Goal: Find specific page/section: Find specific page/section

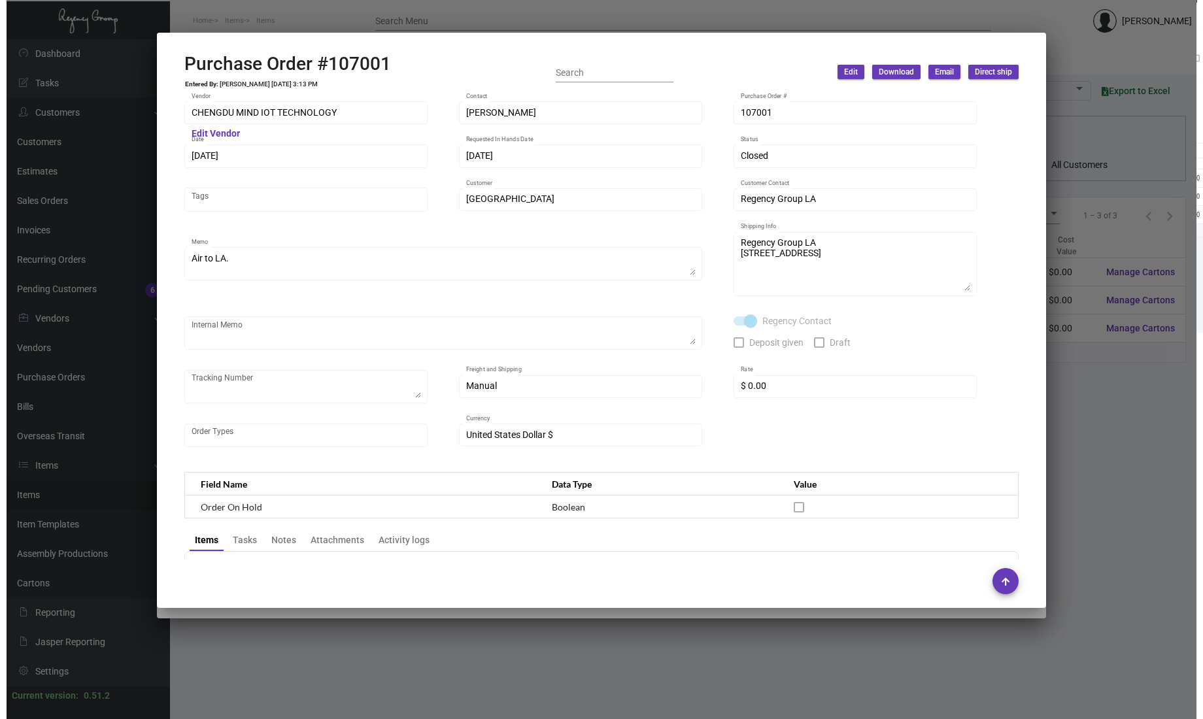
scroll to position [590, 0]
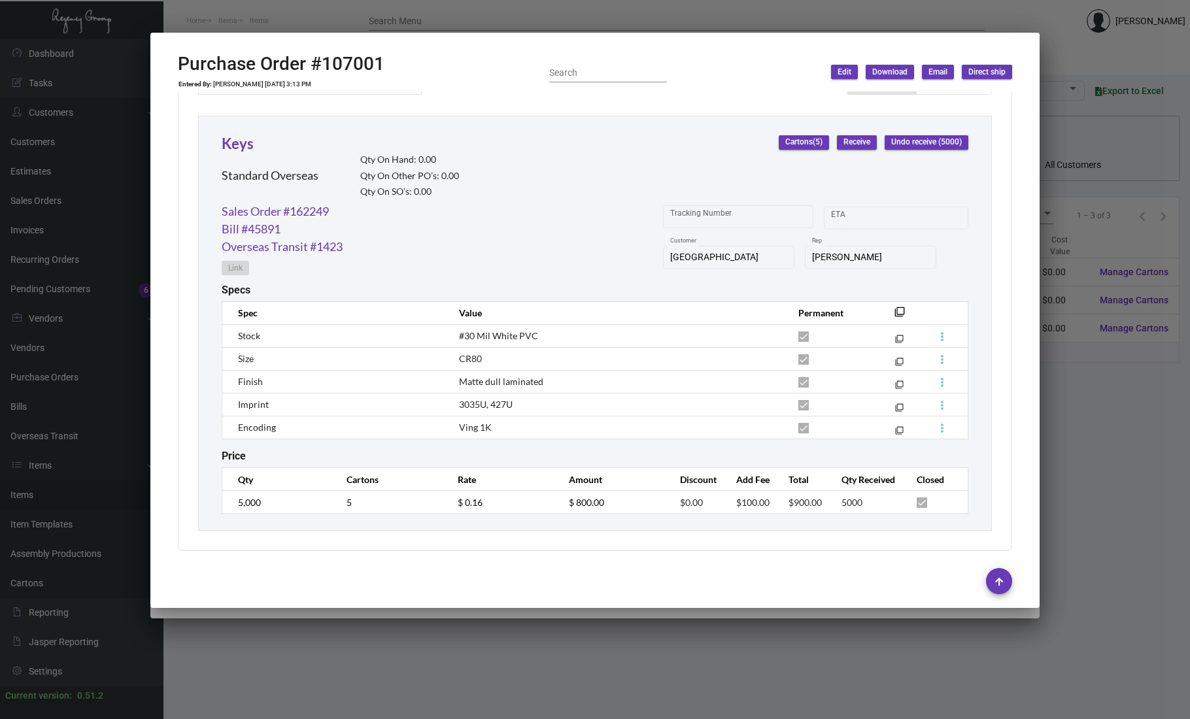
click at [1060, 247] on div at bounding box center [595, 359] width 1190 height 719
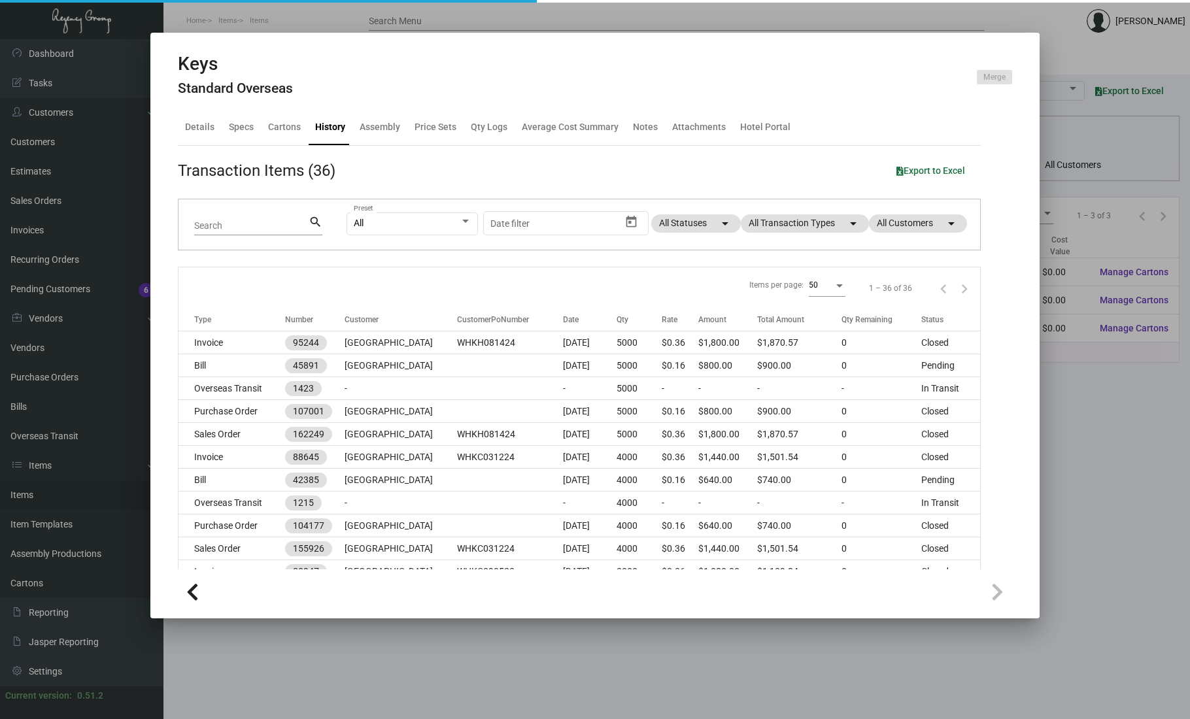
click at [1115, 209] on div at bounding box center [595, 359] width 1190 height 719
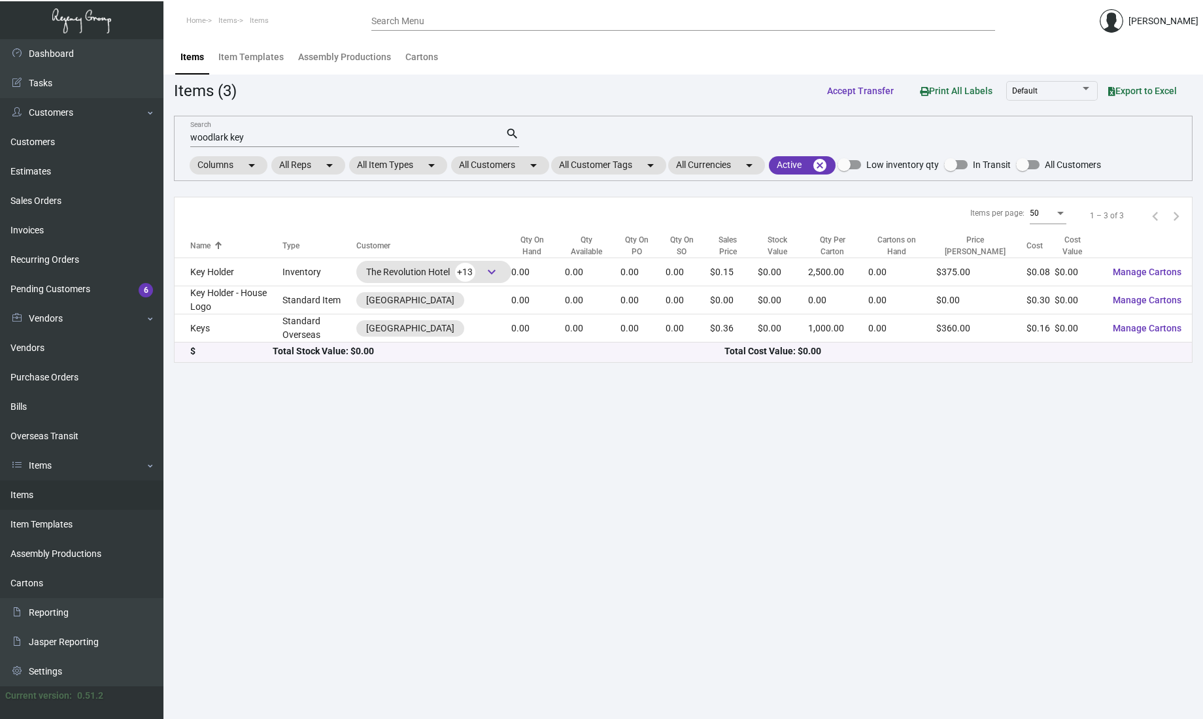
click at [288, 137] on input "woodlark key" at bounding box center [347, 138] width 315 height 10
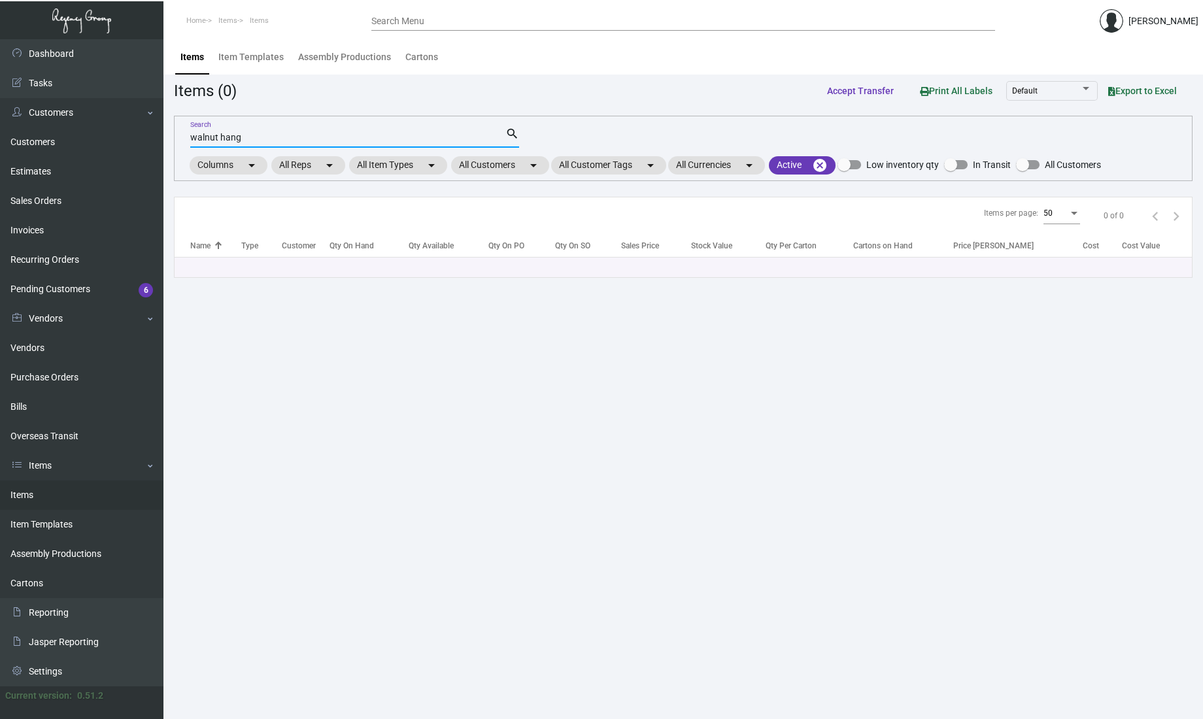
click at [304, 137] on input "walnut hang" at bounding box center [347, 138] width 315 height 10
type input "hanger"
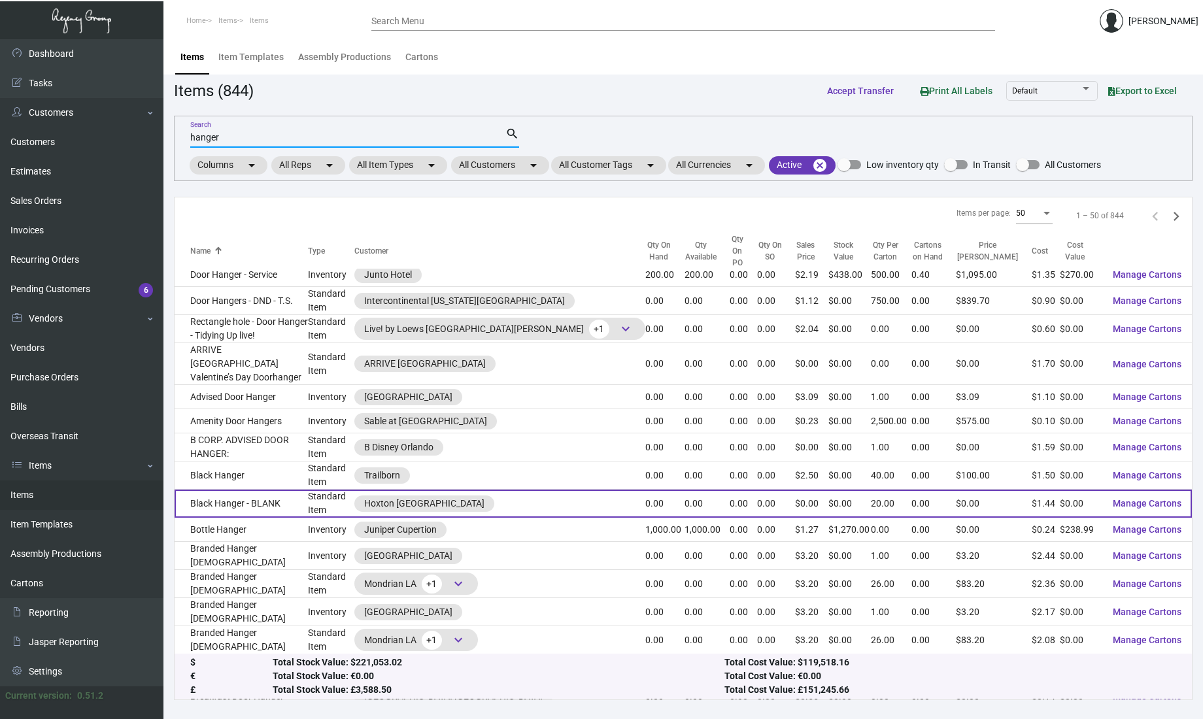
scroll to position [174, 0]
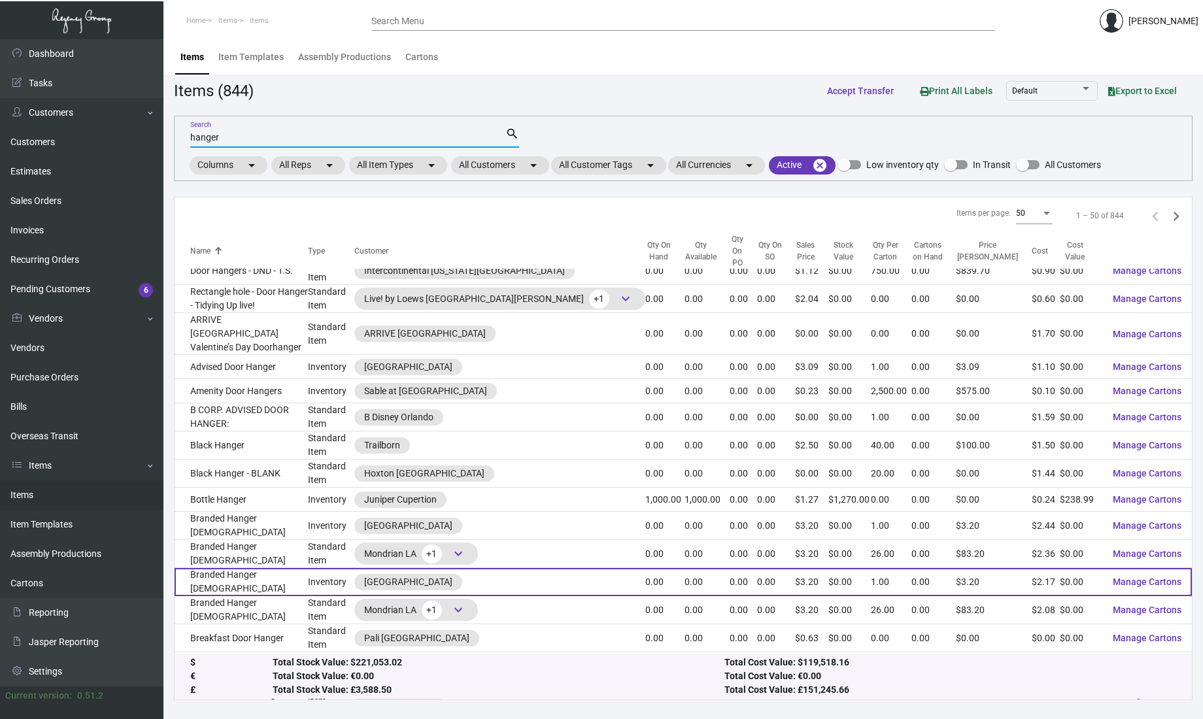
click at [298, 568] on td "Branded Hanger [DEMOGRAPHIC_DATA]" at bounding box center [241, 582] width 133 height 28
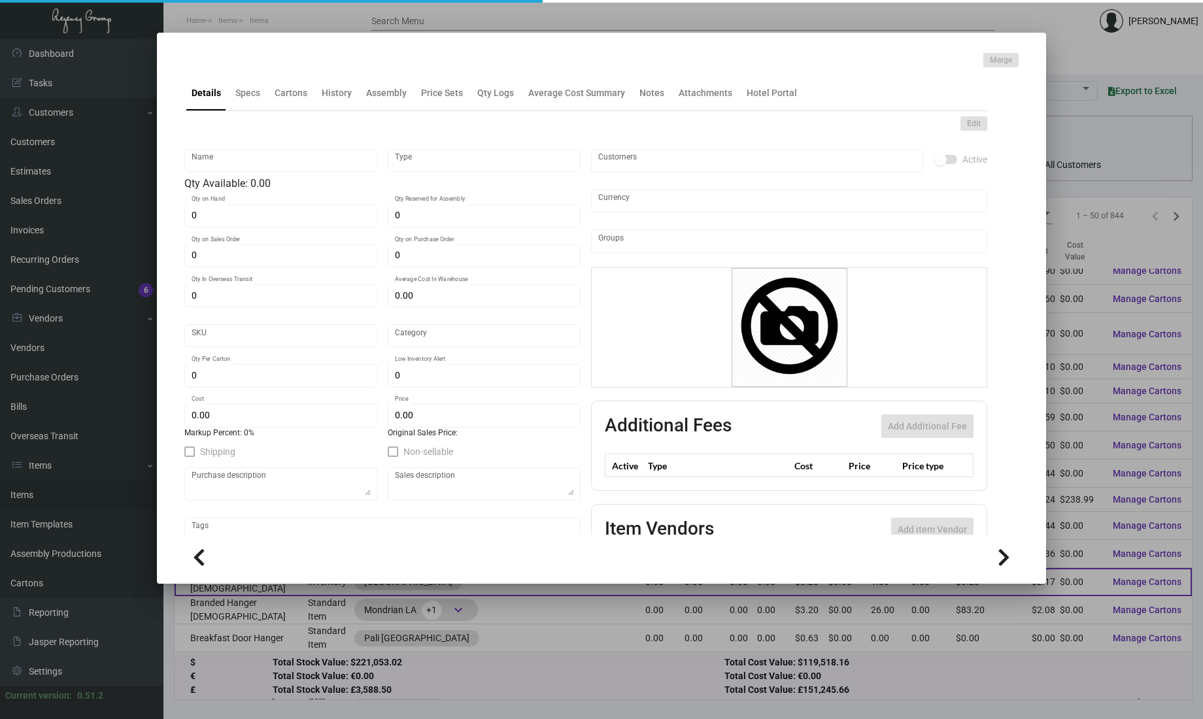
type input "Branded Hanger [DEMOGRAPHIC_DATA]"
type input "Inventory"
type input "$ 0.00"
type input "1020"
type input "Standard"
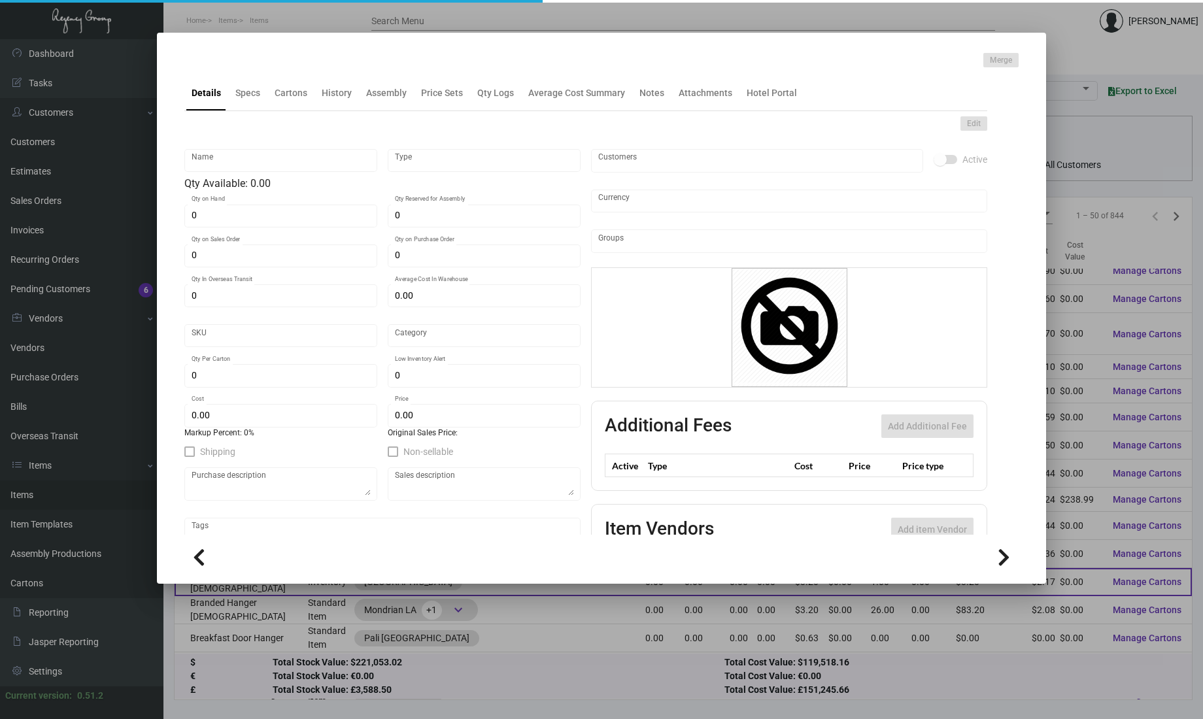
type input "1"
type input "$ 2.17"
type input "$ 3.20"
type textarea "Hanger Male DELANO: Wooden material hanger, white painted color, custom color s…"
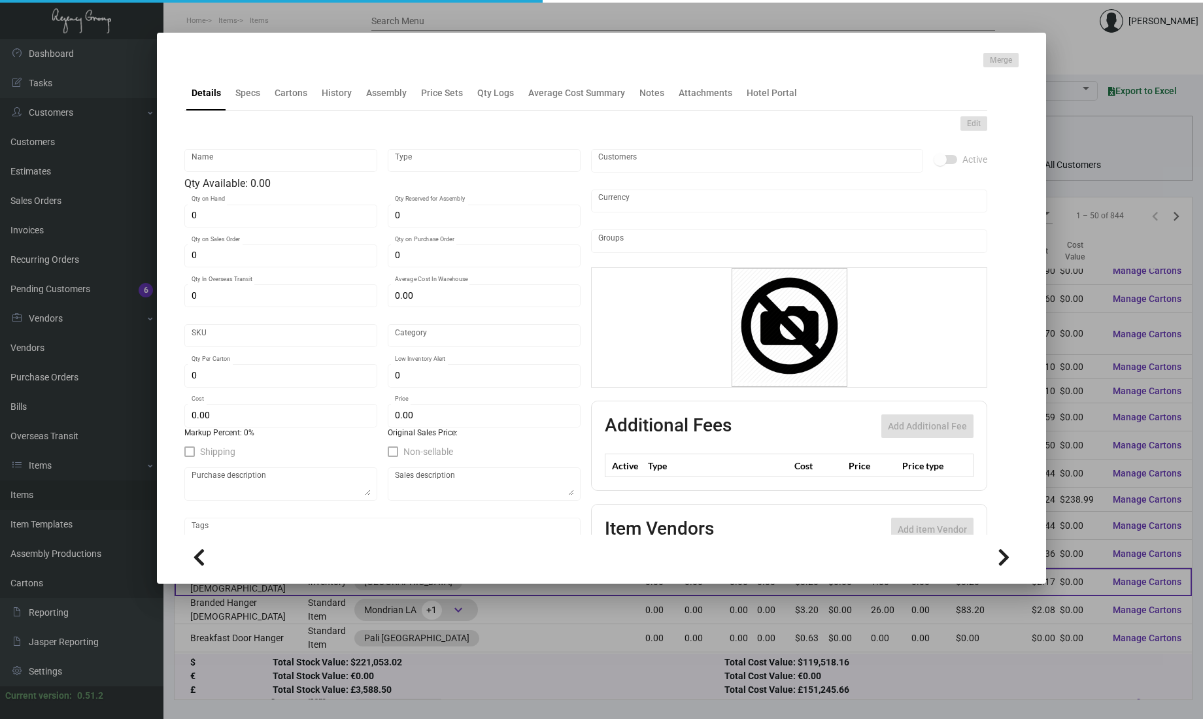
checkbox input "true"
type input "United States Dollar $"
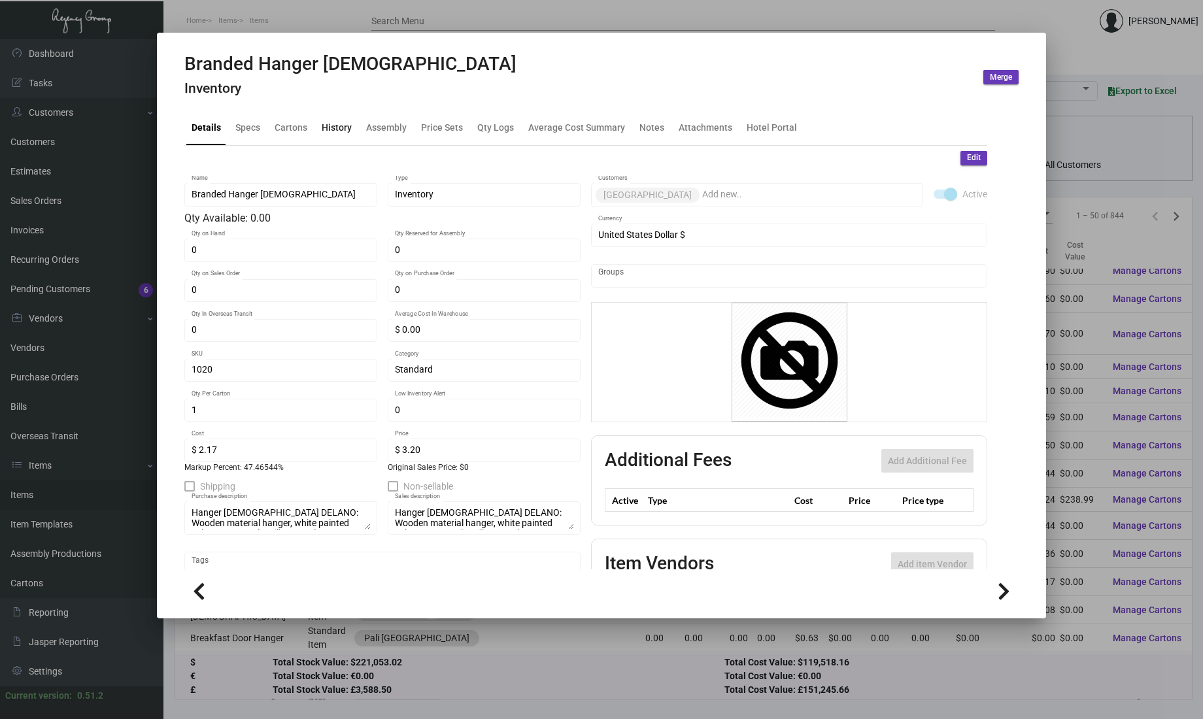
click at [350, 124] on div "History" at bounding box center [336, 127] width 41 height 31
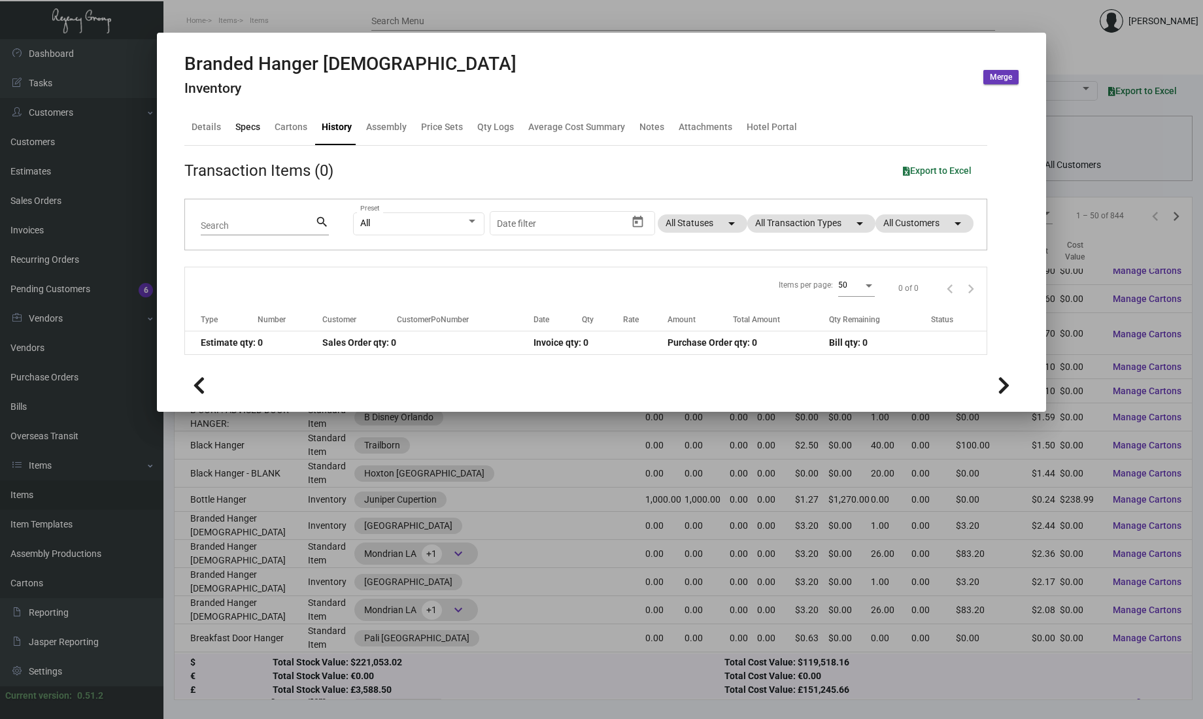
click at [241, 128] on div "Specs" at bounding box center [247, 127] width 25 height 14
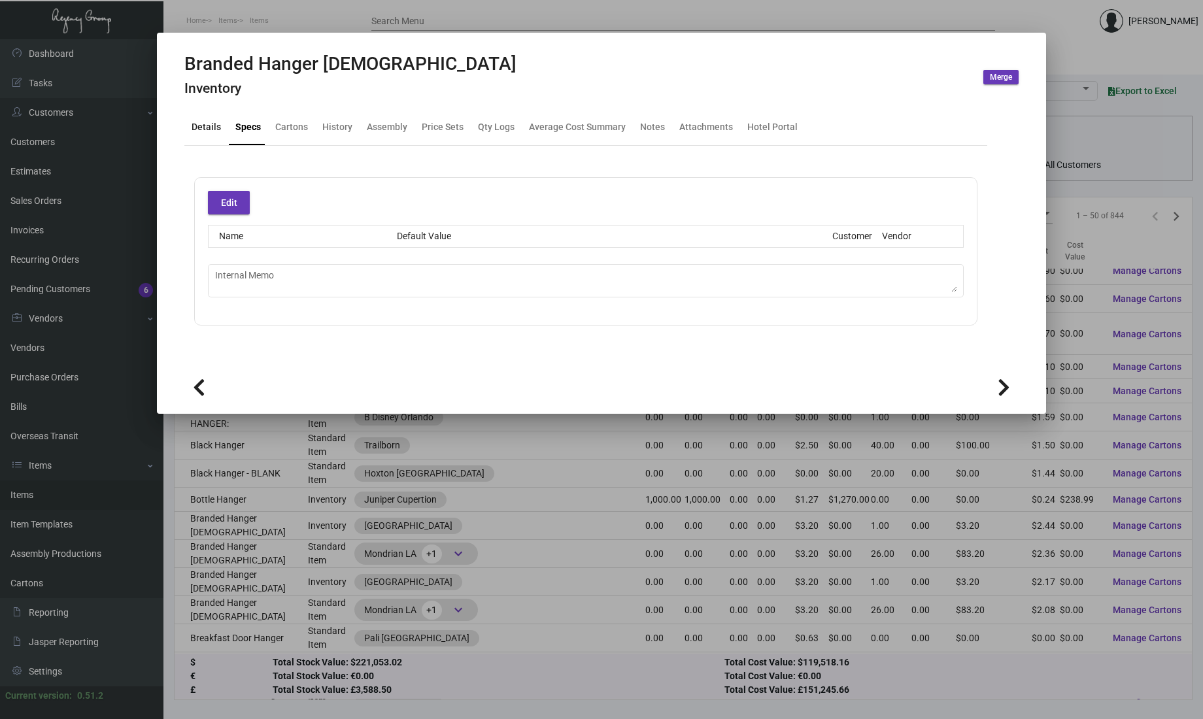
click at [190, 126] on div "Details" at bounding box center [206, 127] width 40 height 31
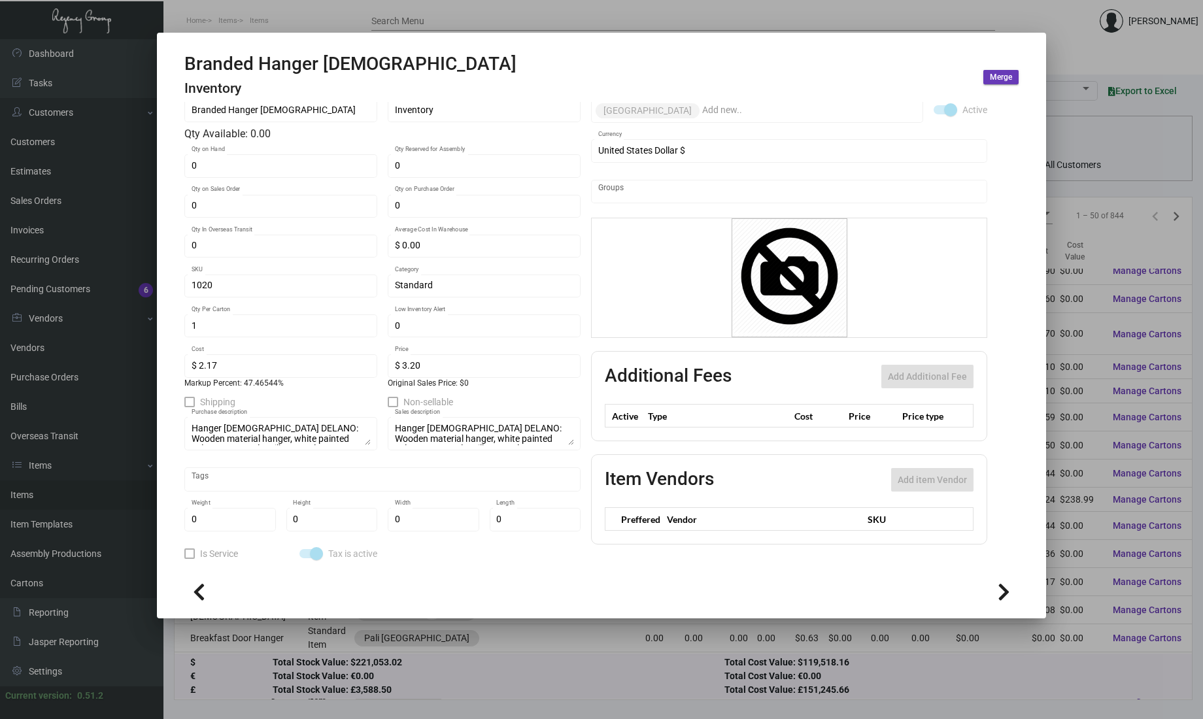
scroll to position [51, 0]
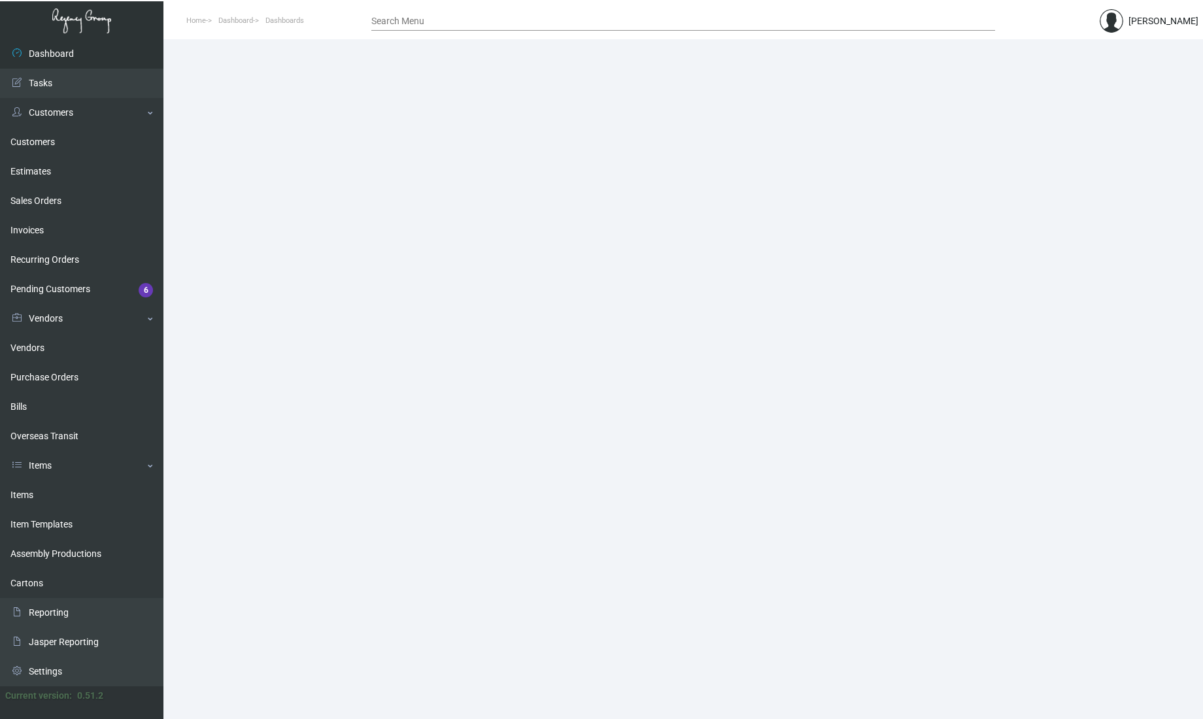
drag, startPoint x: 22, startPoint y: 490, endPoint x: 241, endPoint y: 618, distance: 254.6
click at [22, 490] on link "Items" at bounding box center [81, 495] width 163 height 29
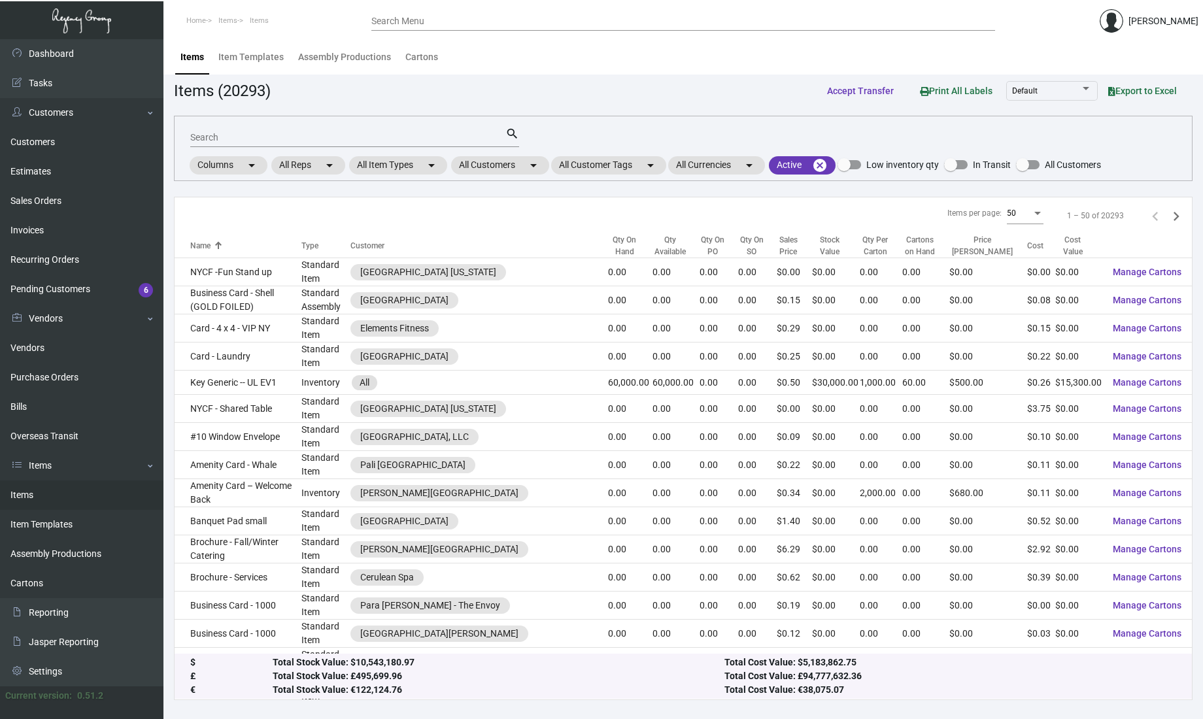
click at [305, 146] on div "Search" at bounding box center [347, 137] width 315 height 20
click at [309, 140] on input "Search" at bounding box center [347, 138] width 315 height 10
type input "hanger"
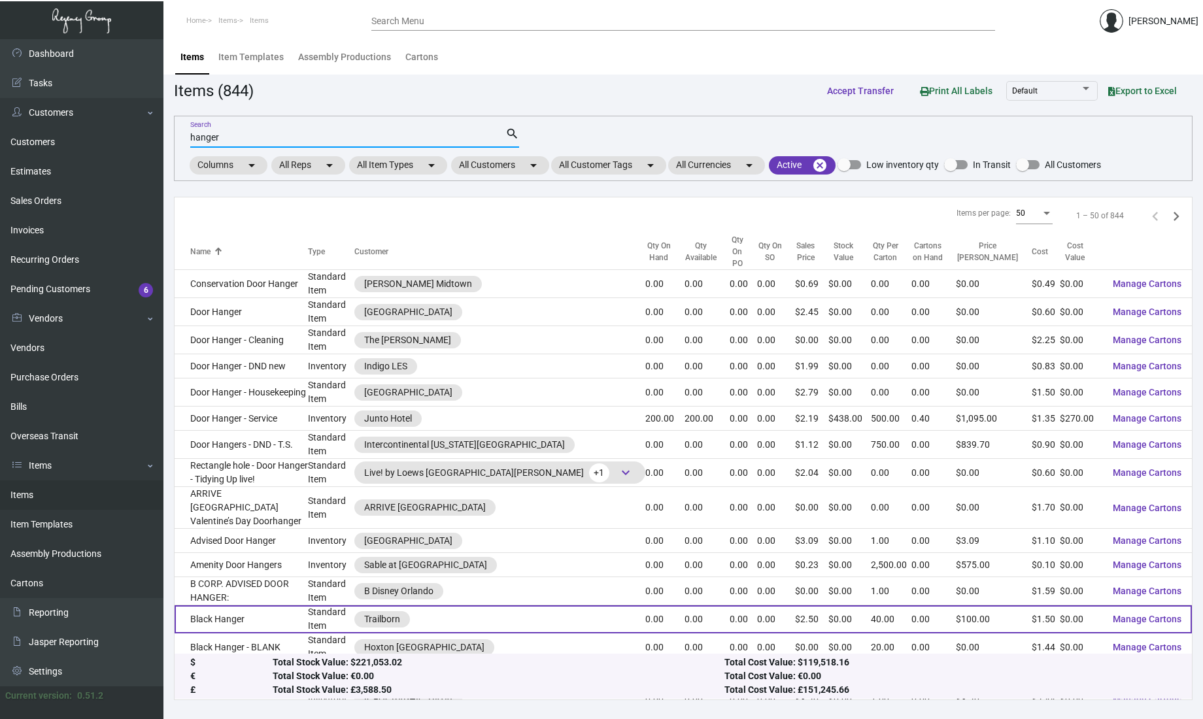
click at [308, 605] on td "Black Hanger" at bounding box center [241, 619] width 133 height 28
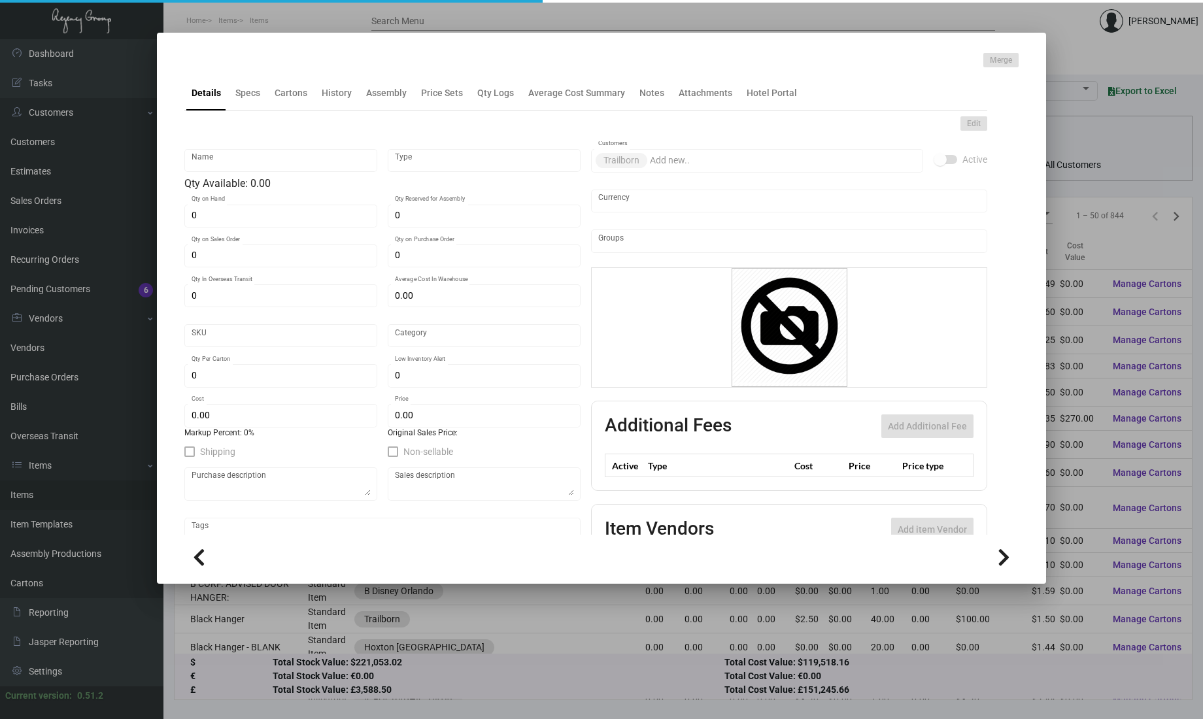
type input "Black Hanger"
type input "Standard Item"
type input "$ 1.50"
type input "Standard"
type input "40"
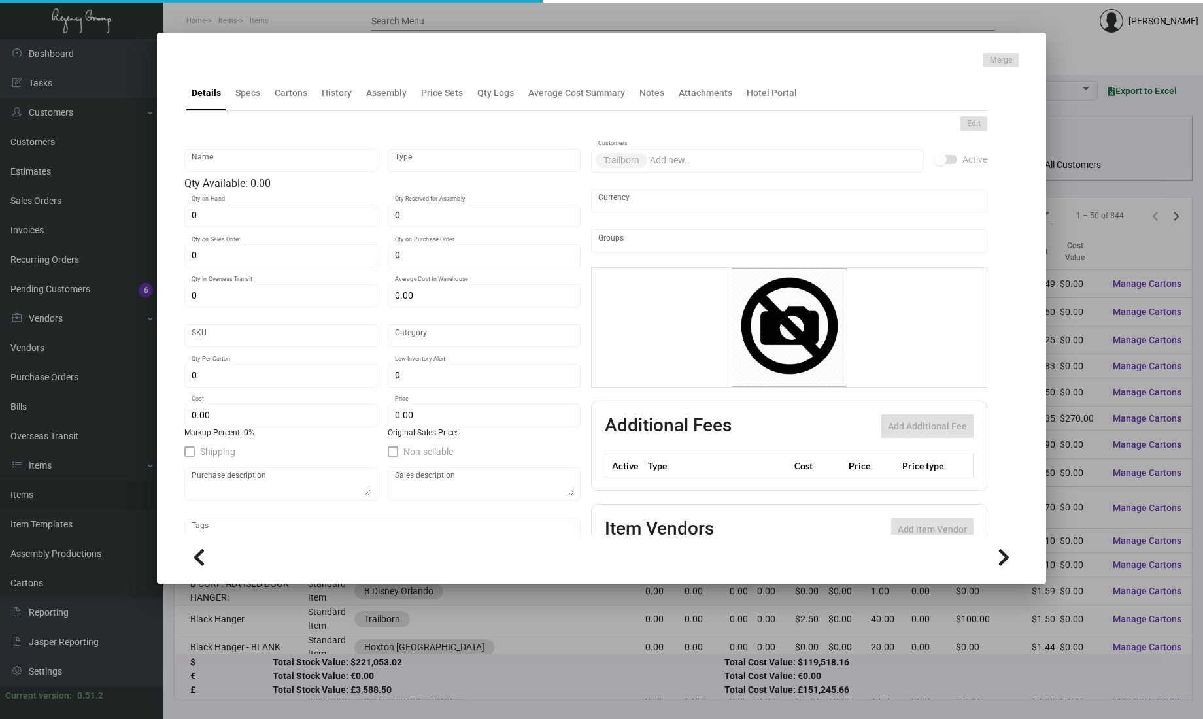
type input "$ 1.50"
type input "$ 2.50"
checkbox input "true"
type input "United States Dollar $"
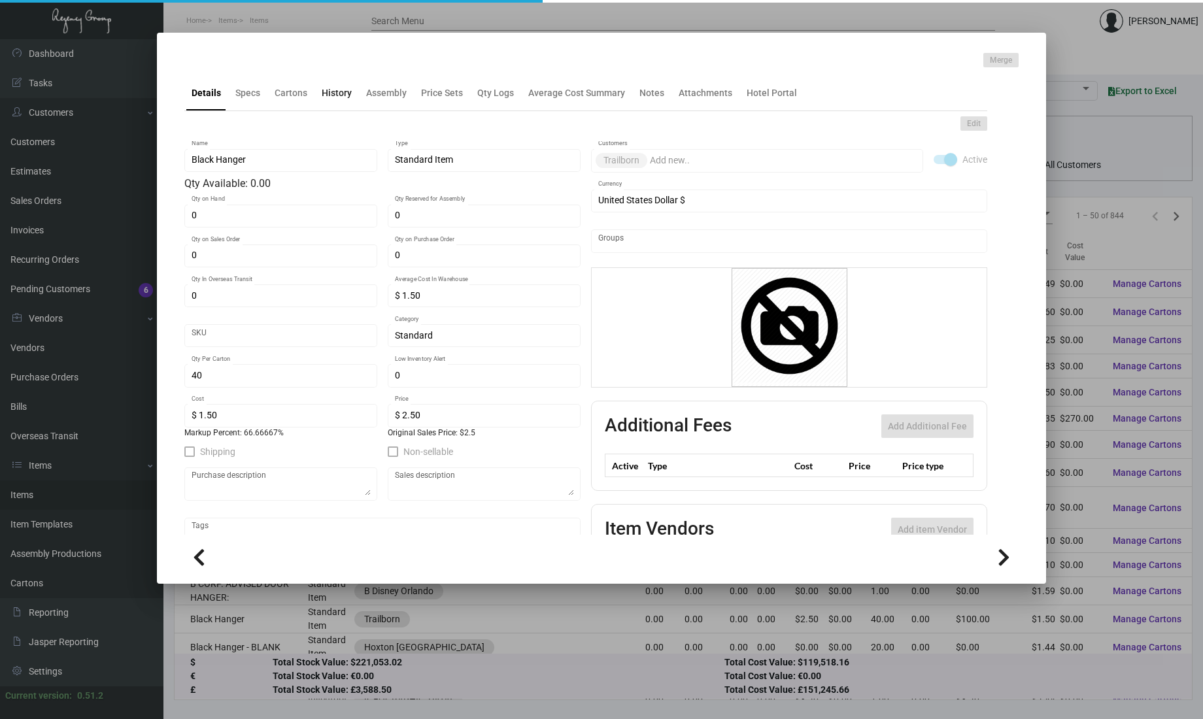
click at [327, 106] on div "History" at bounding box center [336, 92] width 41 height 31
